Goal: Task Accomplishment & Management: Use online tool/utility

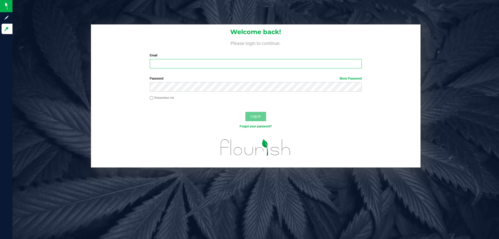
click at [193, 63] on input "Email" at bounding box center [256, 63] width 212 height 9
type input "[EMAIL_ADDRESS][DOMAIN_NAME]"
click at [245, 112] on button "Log In" at bounding box center [255, 116] width 21 height 9
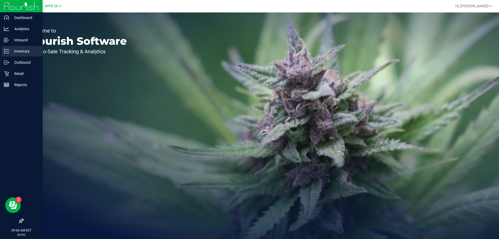
click at [17, 51] on p "Inventory" at bounding box center [24, 51] width 31 height 6
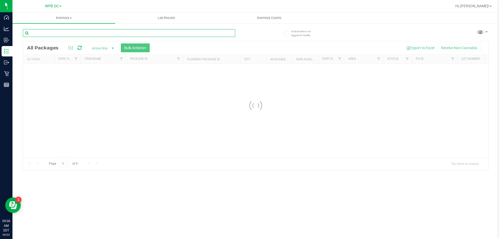
click at [116, 34] on input "text" at bounding box center [129, 33] width 212 height 8
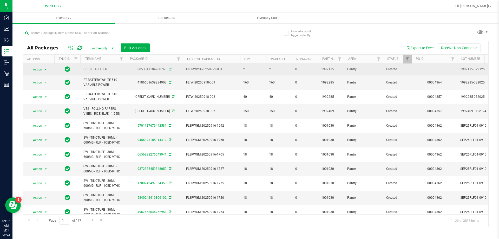
click at [41, 71] on span "Action" at bounding box center [35, 69] width 14 height 7
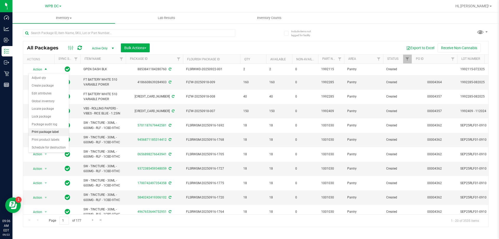
click at [34, 131] on li "Print package label" at bounding box center [49, 132] width 40 height 8
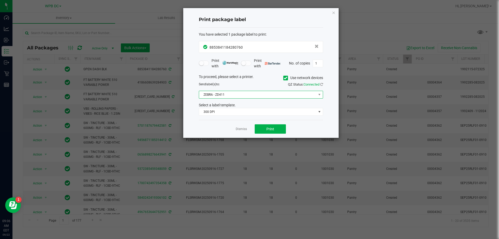
click at [262, 96] on span "ZEBRA - ZD411" at bounding box center [257, 94] width 117 height 7
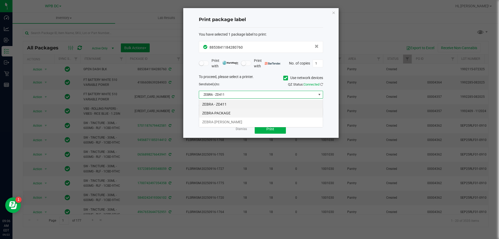
scroll to position [8, 124]
click at [236, 115] on li "ZEBRA-PACKAGE" at bounding box center [261, 113] width 124 height 9
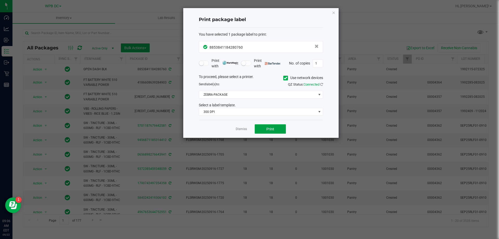
click at [270, 127] on span "Print" at bounding box center [270, 129] width 8 height 4
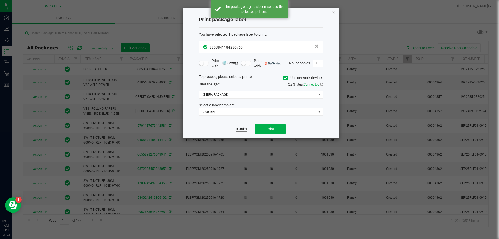
click at [238, 129] on link "Dismiss" at bounding box center [241, 129] width 11 height 4
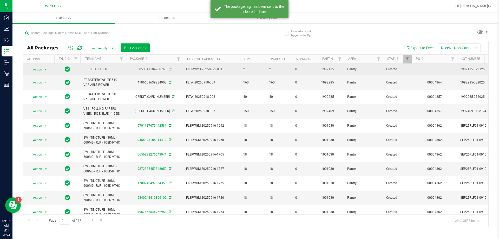
click at [40, 68] on span "Action" at bounding box center [35, 69] width 14 height 7
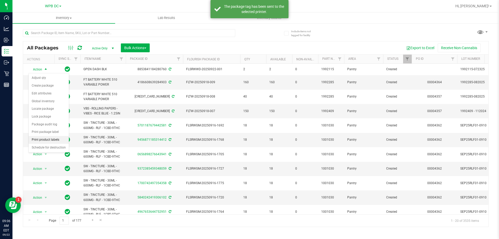
click at [36, 137] on li "Print product labels" at bounding box center [49, 140] width 40 height 8
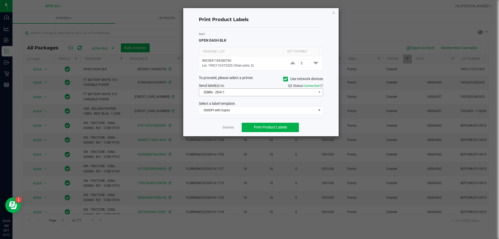
click at [270, 97] on div "Item GPEN DASH BLK Package | Lot Qty to Print 8853841184280760 Lot: 1992115-072…" at bounding box center [261, 73] width 124 height 91
click at [266, 92] on span "ZEBRA - ZD411" at bounding box center [257, 92] width 117 height 7
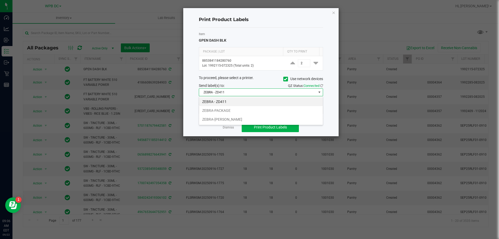
click at [234, 88] on span "ZEBRA - ZD411" at bounding box center [261, 92] width 124 height 8
click at [258, 128] on span "Print Product Labels" at bounding box center [270, 127] width 33 height 4
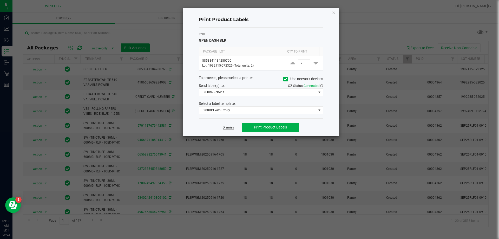
click at [232, 129] on link "Dismiss" at bounding box center [228, 127] width 11 height 4
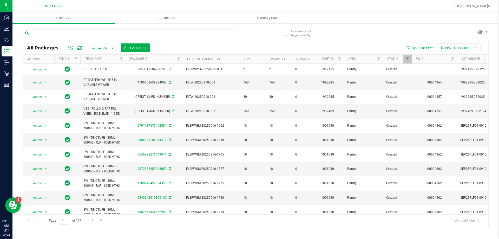
click at [85, 36] on input "text" at bounding box center [129, 33] width 212 height 8
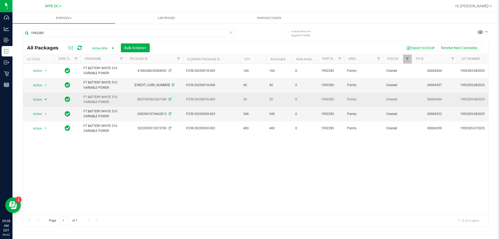
click at [39, 97] on span "Action" at bounding box center [35, 99] width 14 height 7
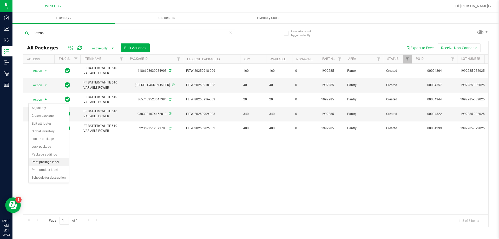
click at [34, 160] on li "Print package label" at bounding box center [49, 162] width 40 height 8
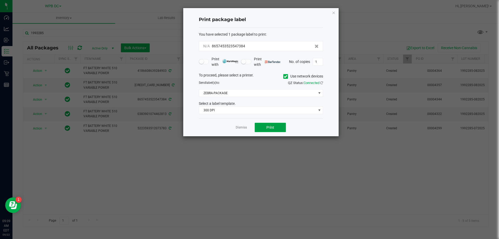
click at [266, 125] on button "Print" at bounding box center [269, 127] width 31 height 9
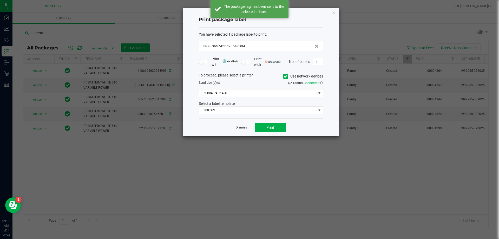
click at [243, 127] on link "Dismiss" at bounding box center [241, 127] width 11 height 4
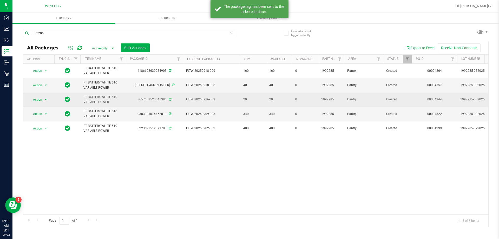
click at [43, 100] on span "select" at bounding box center [46, 99] width 6 height 7
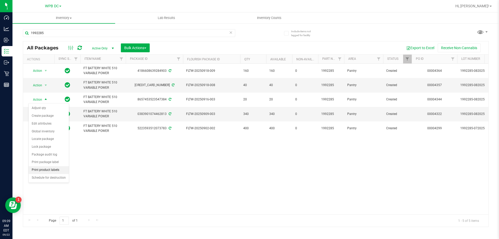
click at [39, 167] on li "Print product labels" at bounding box center [49, 170] width 40 height 8
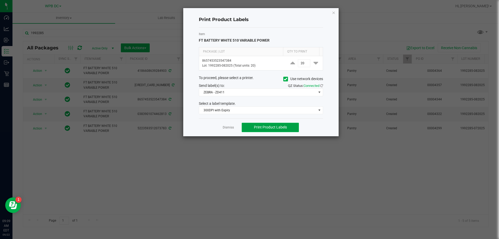
click at [265, 124] on button "Print Product Labels" at bounding box center [270, 127] width 57 height 9
click at [226, 126] on link "Dismiss" at bounding box center [228, 127] width 11 height 4
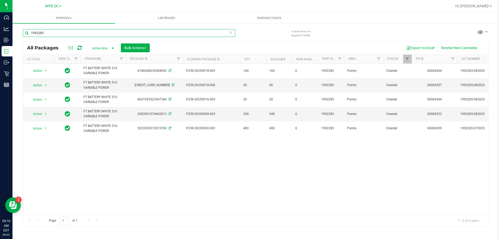
drag, startPoint x: 37, startPoint y: 32, endPoint x: 135, endPoint y: 33, distance: 97.4
click at [63, 33] on input "1992285" at bounding box center [129, 33] width 212 height 8
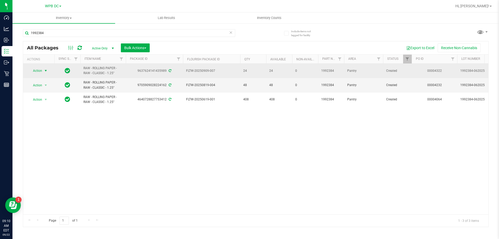
click at [41, 69] on span "Action" at bounding box center [35, 70] width 14 height 7
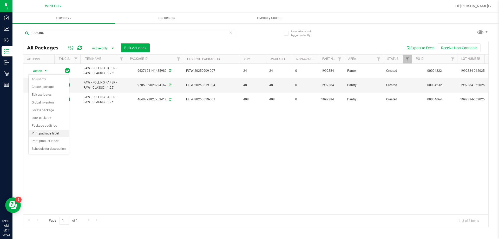
click at [36, 133] on li "Print package label" at bounding box center [49, 134] width 40 height 8
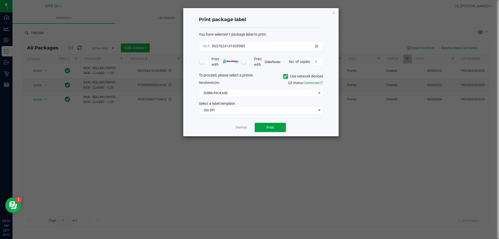
click at [262, 128] on button "Print" at bounding box center [269, 127] width 31 height 9
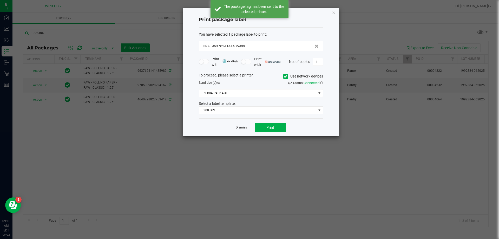
click at [240, 126] on app-cancel-button "Dismiss" at bounding box center [241, 127] width 11 height 5
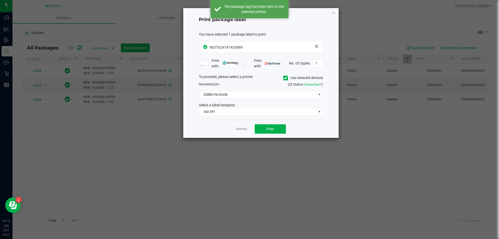
click at [246, 126] on app-cancel-button "Dismiss" at bounding box center [241, 128] width 11 height 5
click at [238, 127] on link "Dismiss" at bounding box center [241, 129] width 11 height 4
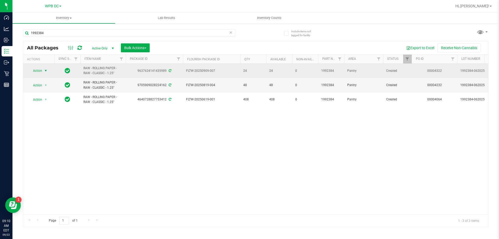
click at [41, 72] on span "Action" at bounding box center [35, 70] width 14 height 7
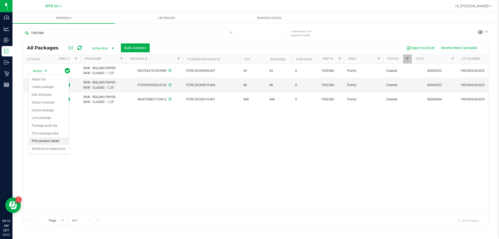
click at [32, 140] on li "Print product labels" at bounding box center [49, 141] width 40 height 8
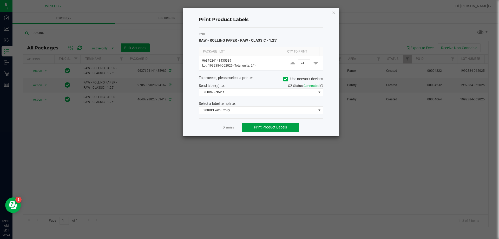
click at [252, 126] on button "Print Product Labels" at bounding box center [270, 127] width 57 height 9
click at [227, 130] on app-cancel-button "Dismiss" at bounding box center [228, 126] width 11 height 5
click at [227, 129] on link "Dismiss" at bounding box center [228, 127] width 11 height 4
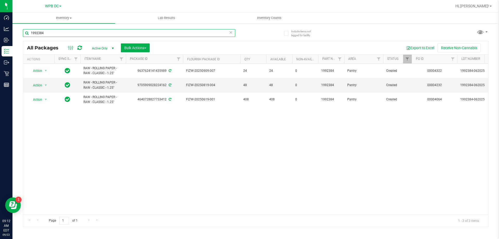
click at [53, 32] on input "1992384" at bounding box center [129, 33] width 212 height 8
click at [41, 86] on span "Action" at bounding box center [35, 85] width 14 height 7
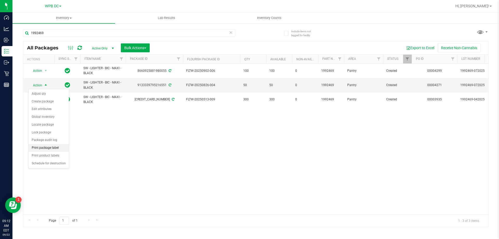
click at [38, 146] on li "Print package label" at bounding box center [49, 148] width 40 height 8
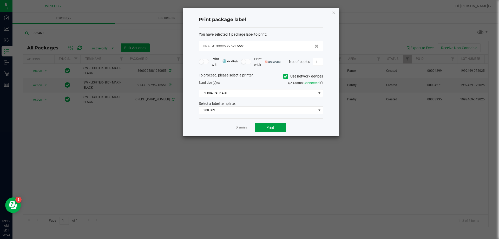
click at [260, 126] on button "Print" at bounding box center [269, 127] width 31 height 9
click at [237, 129] on div at bounding box center [260, 72] width 155 height 128
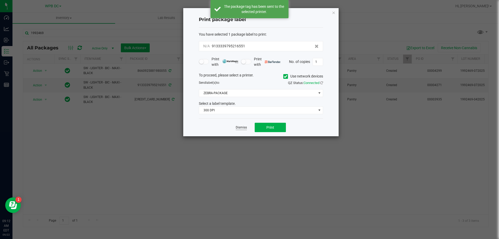
click at [242, 128] on link "Dismiss" at bounding box center [241, 127] width 11 height 4
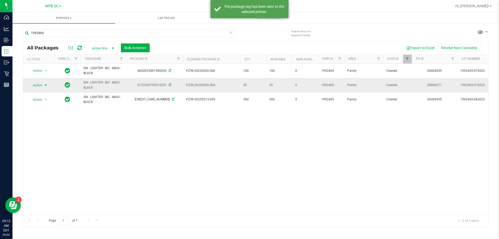
click at [40, 88] on span "Action" at bounding box center [35, 85] width 14 height 7
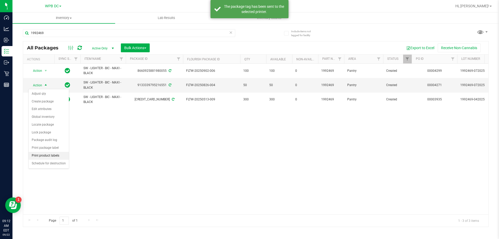
click at [46, 156] on li "Print product labels" at bounding box center [49, 156] width 40 height 8
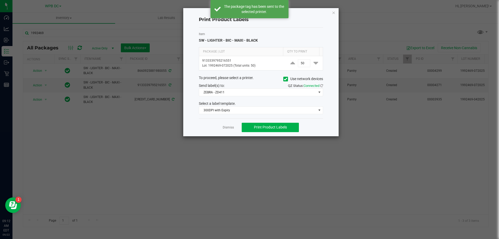
click at [269, 132] on div "Dismiss Print Product Labels" at bounding box center [261, 127] width 124 height 18
click at [272, 125] on span "Print Product Labels" at bounding box center [270, 127] width 33 height 4
click at [231, 129] on link "Dismiss" at bounding box center [228, 127] width 11 height 4
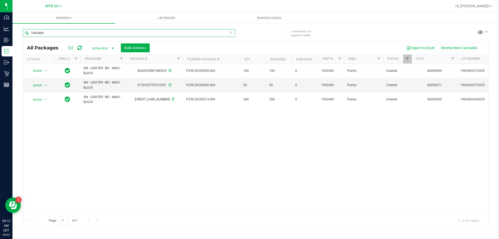
click at [50, 32] on input "1992469" at bounding box center [129, 33] width 212 height 8
type input "1992489"
click at [38, 70] on span "Action" at bounding box center [35, 70] width 14 height 7
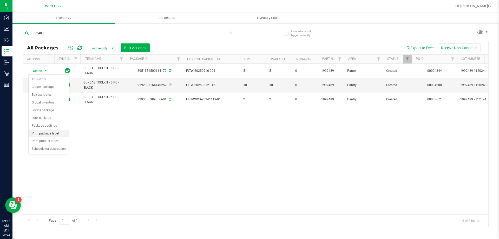
click at [34, 134] on li "Print package label" at bounding box center [49, 134] width 40 height 8
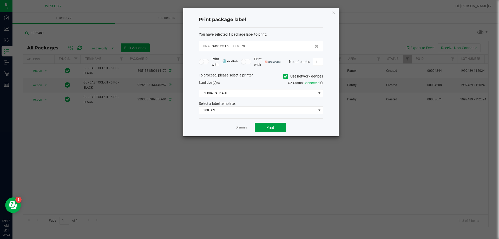
click at [266, 129] on button "Print" at bounding box center [269, 127] width 31 height 9
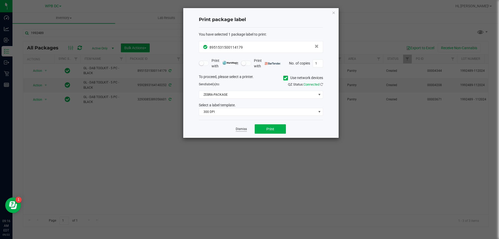
click at [239, 129] on link "Dismiss" at bounding box center [241, 129] width 11 height 4
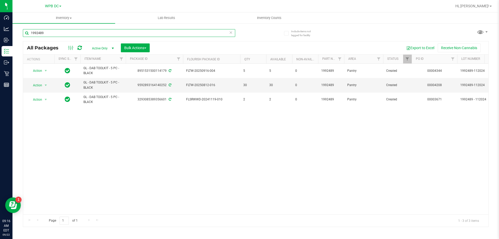
click at [69, 30] on input "1992489" at bounding box center [129, 33] width 212 height 8
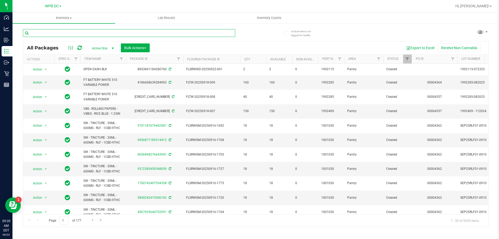
click at [83, 36] on input "text" at bounding box center [129, 33] width 212 height 8
type input "1992489"
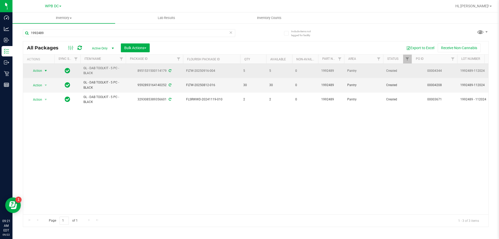
click at [41, 70] on span "Action" at bounding box center [35, 70] width 14 height 7
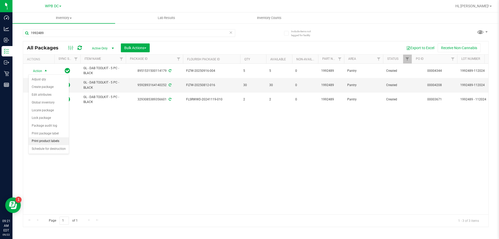
click at [37, 142] on li "Print product labels" at bounding box center [49, 141] width 40 height 8
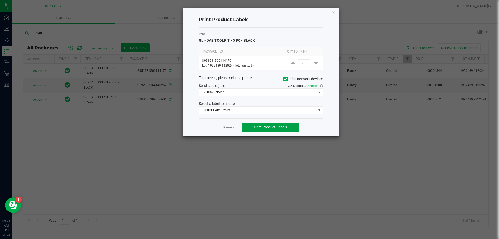
click at [257, 124] on button "Print Product Labels" at bounding box center [270, 127] width 57 height 9
click at [225, 128] on link "Dismiss" at bounding box center [228, 127] width 11 height 4
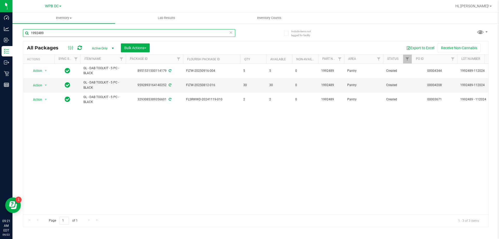
click at [48, 32] on input "1992489" at bounding box center [129, 33] width 212 height 8
